Goal: Task Accomplishment & Management: Manage account settings

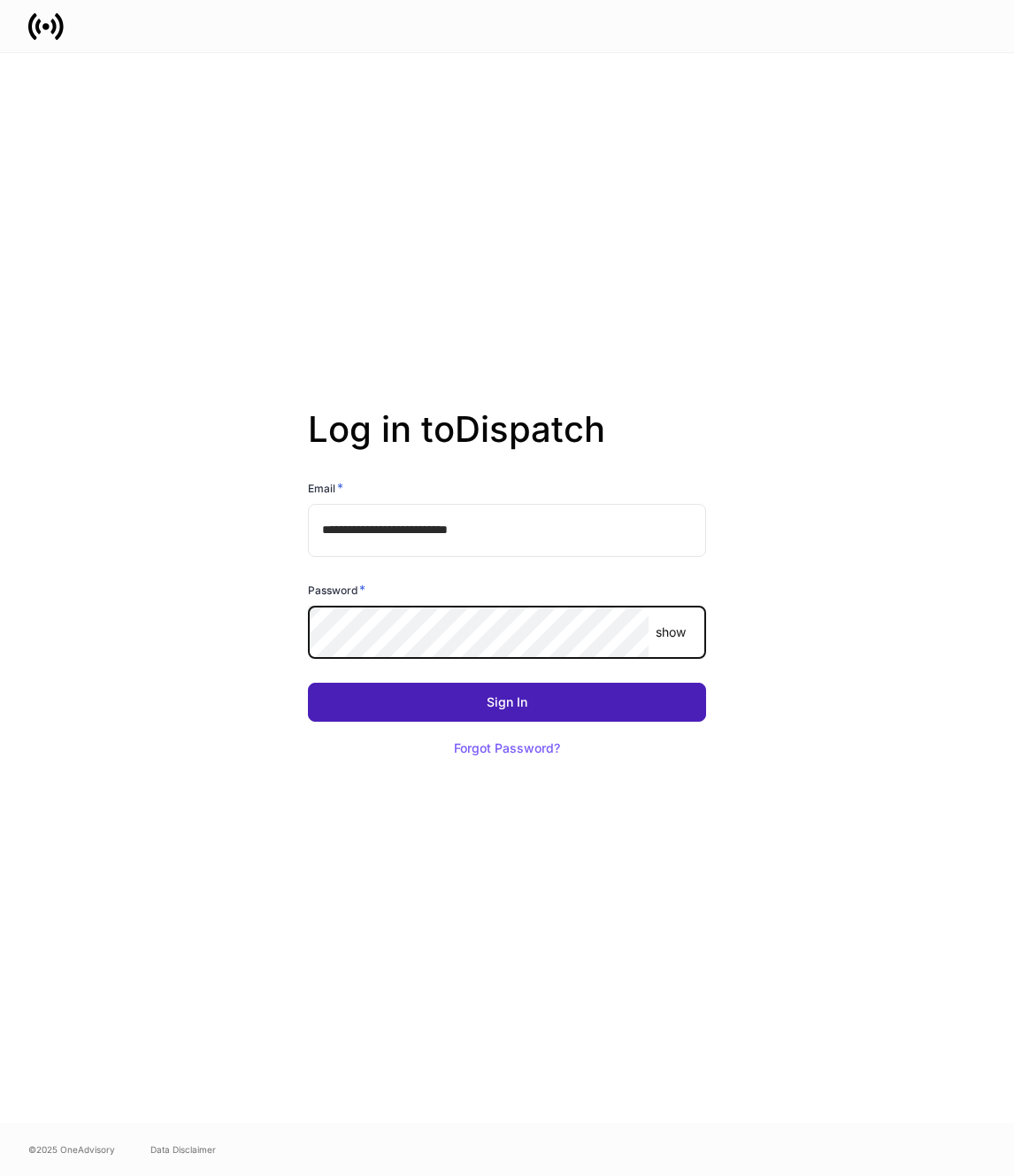
click at [543, 694] on button "Sign In" at bounding box center [507, 701] width 398 height 38
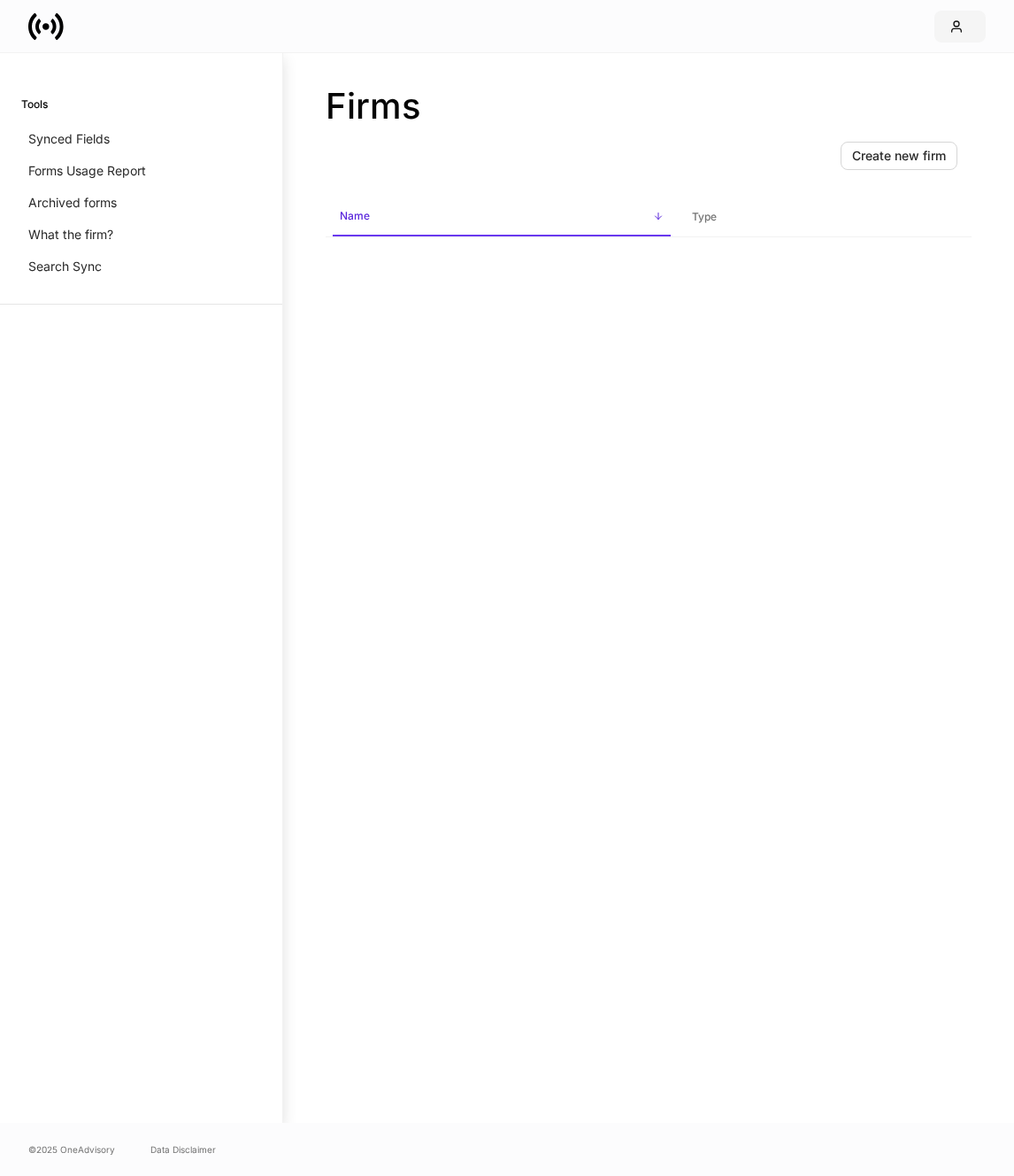
drag, startPoint x: 931, startPoint y: 21, endPoint x: 946, endPoint y: 22, distance: 15.0
click at [933, 21] on div at bounding box center [507, 26] width 1014 height 52
click at [953, 22] on icon "button" at bounding box center [957, 27] width 14 height 14
click at [858, 163] on li "Logout" at bounding box center [879, 157] width 212 height 34
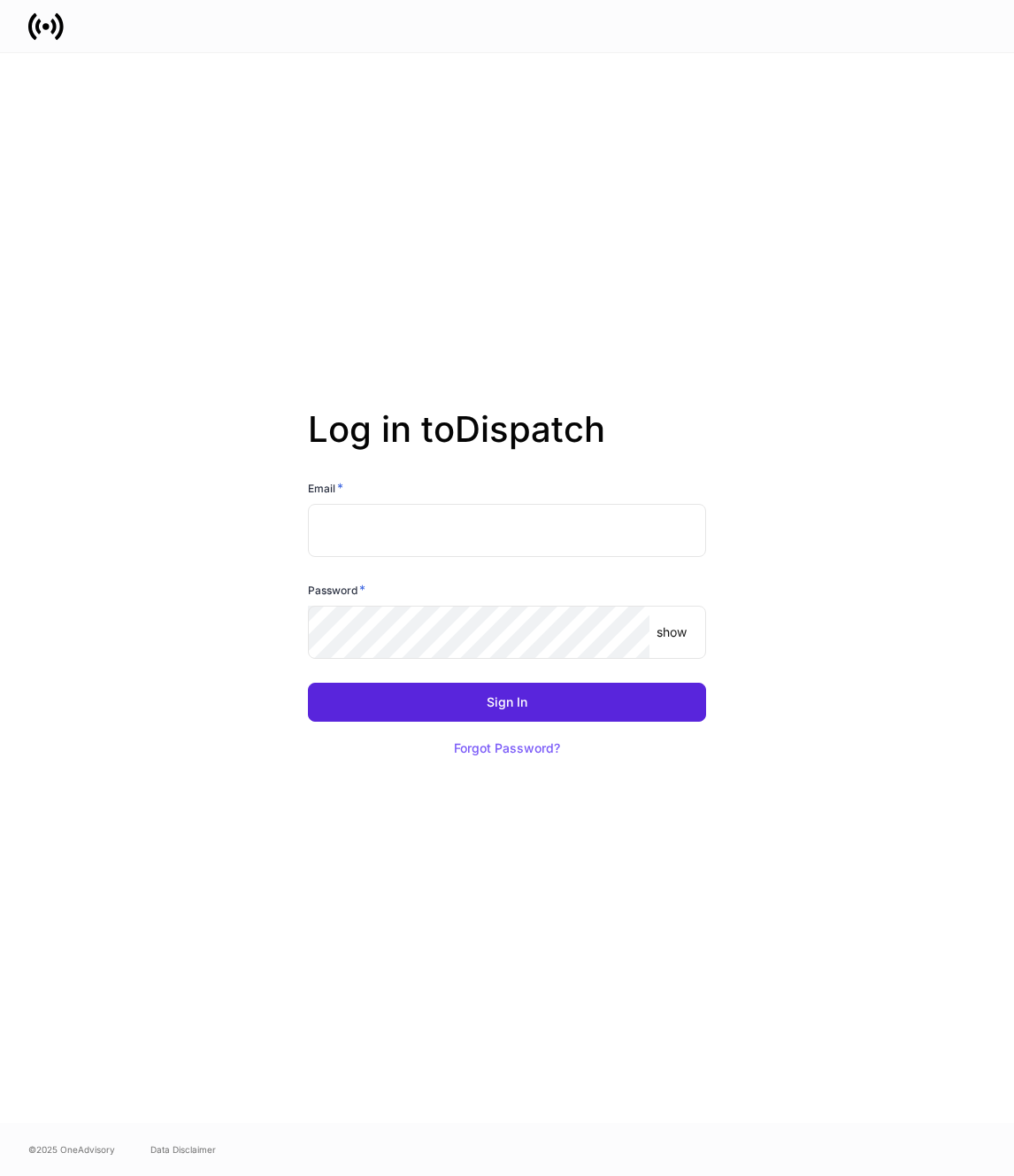
type input "**********"
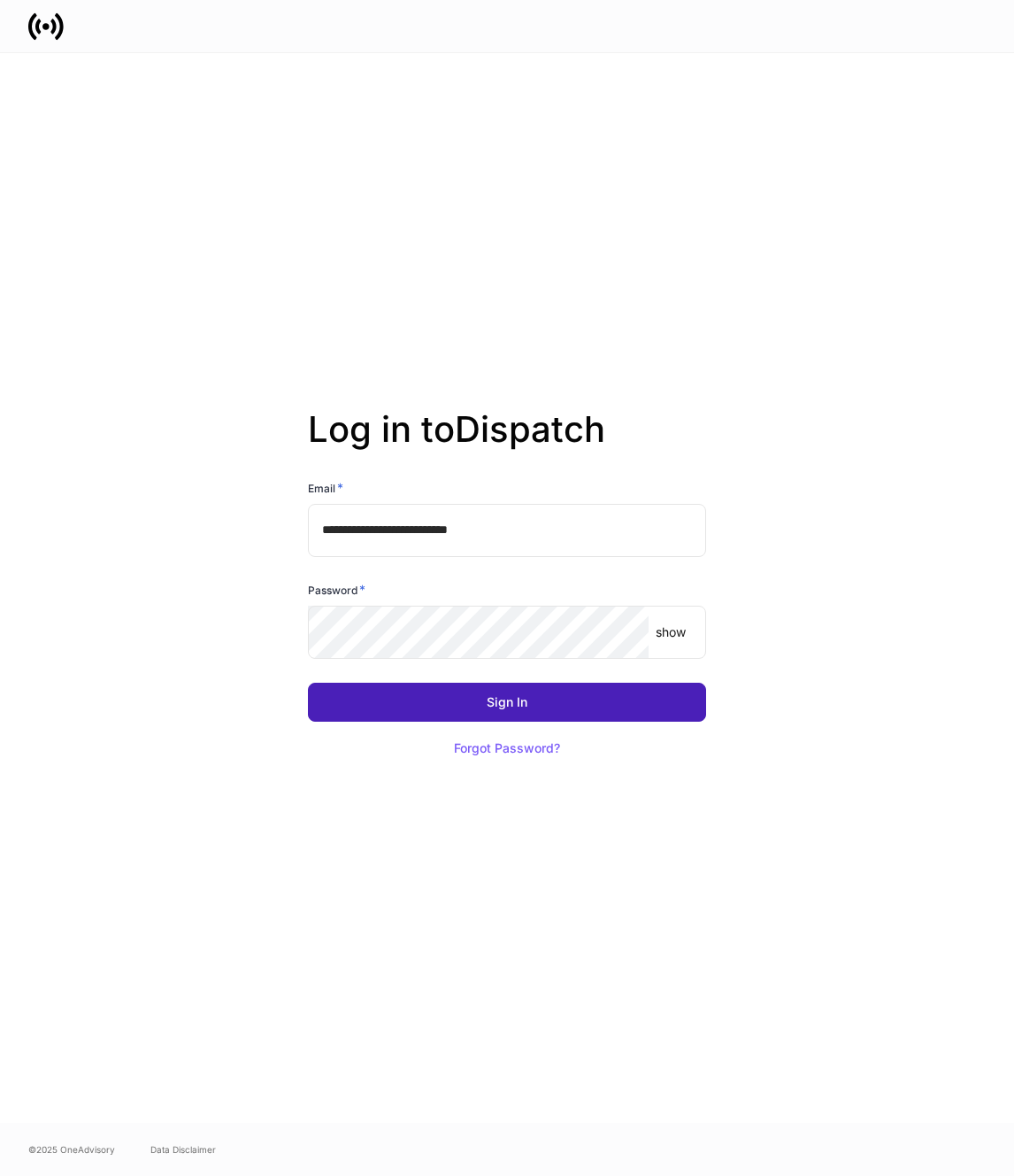
click at [583, 701] on button "Sign In" at bounding box center [507, 701] width 398 height 38
